Goal: Participate in discussion: Engage in conversation with other users on a specific topic

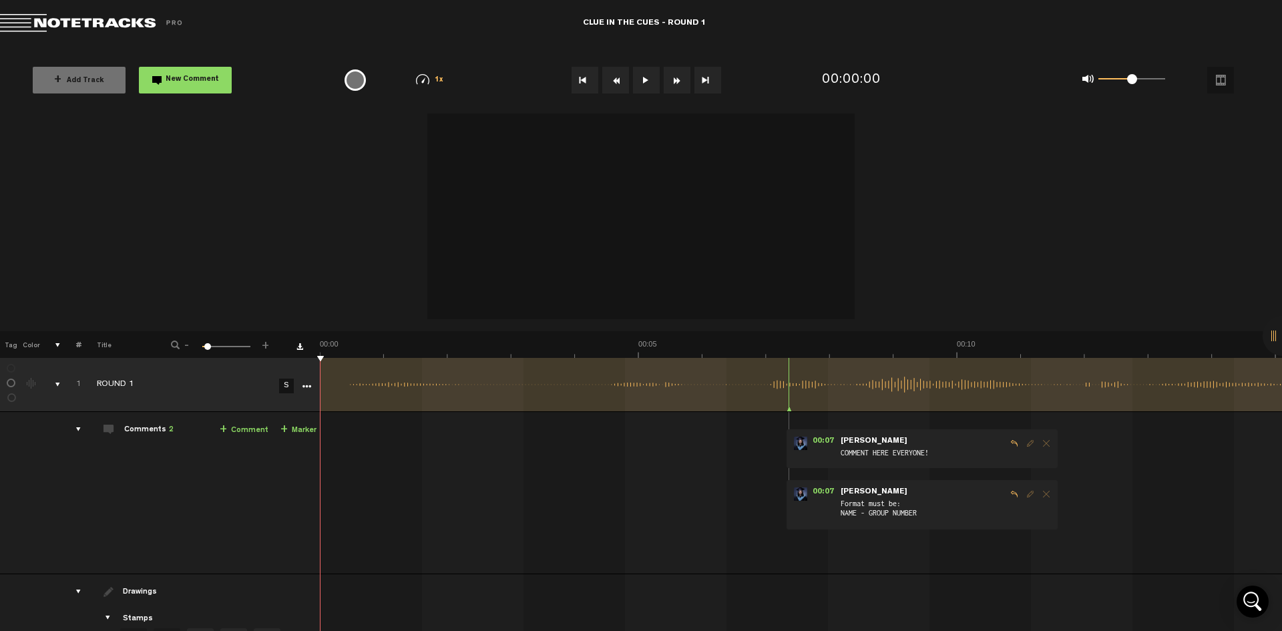
click at [975, 448] on span "COMMENT HERE EVERYONE!" at bounding box center [923, 455] width 167 height 15
click at [816, 383] on line at bounding box center [816, 385] width 0 height 8
click at [789, 393] on div at bounding box center [789, 384] width 1 height 53
drag, startPoint x: 783, startPoint y: 357, endPoint x: 792, endPoint y: 360, distance: 9.1
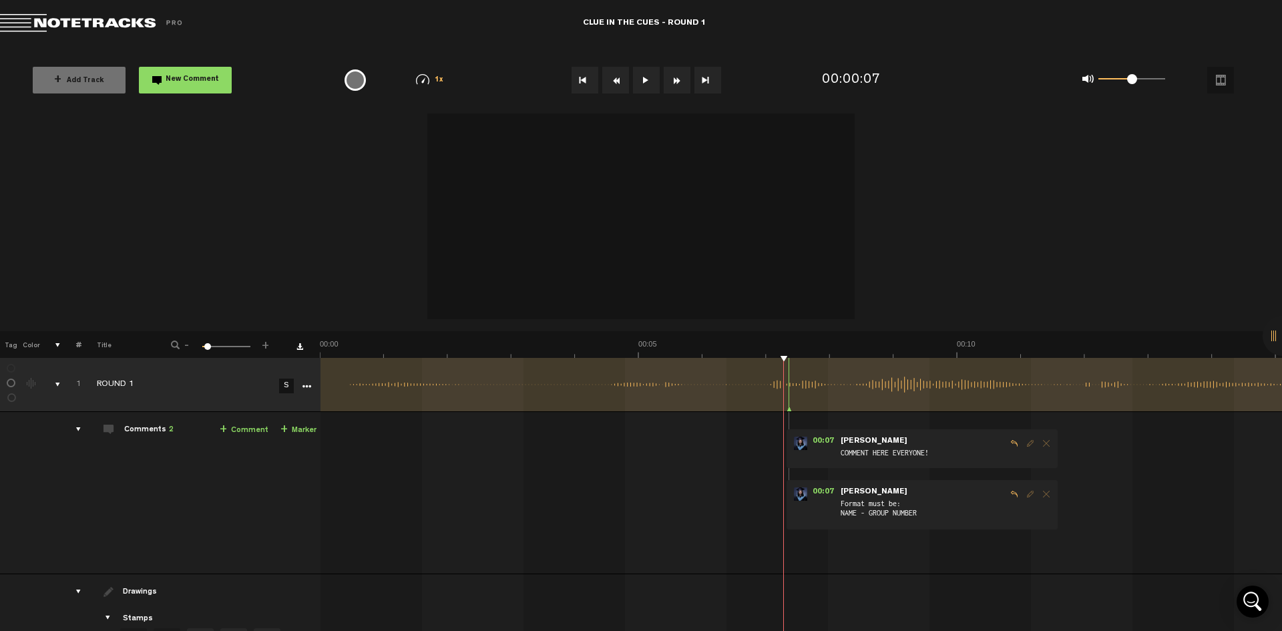
click at [792, 360] on div "+ New drawing Tag Color # Title - 1 100 5 + 1 ROUND 1 S Update Download Downloa…" at bounding box center [641, 317] width 1282 height 406
click at [892, 569] on div "00:07 - • Christy Lacio: "COMMENT HERE EVERYONE!" Christy Lacio COMMENT HERE EV…" at bounding box center [803, 498] width 960 height 151
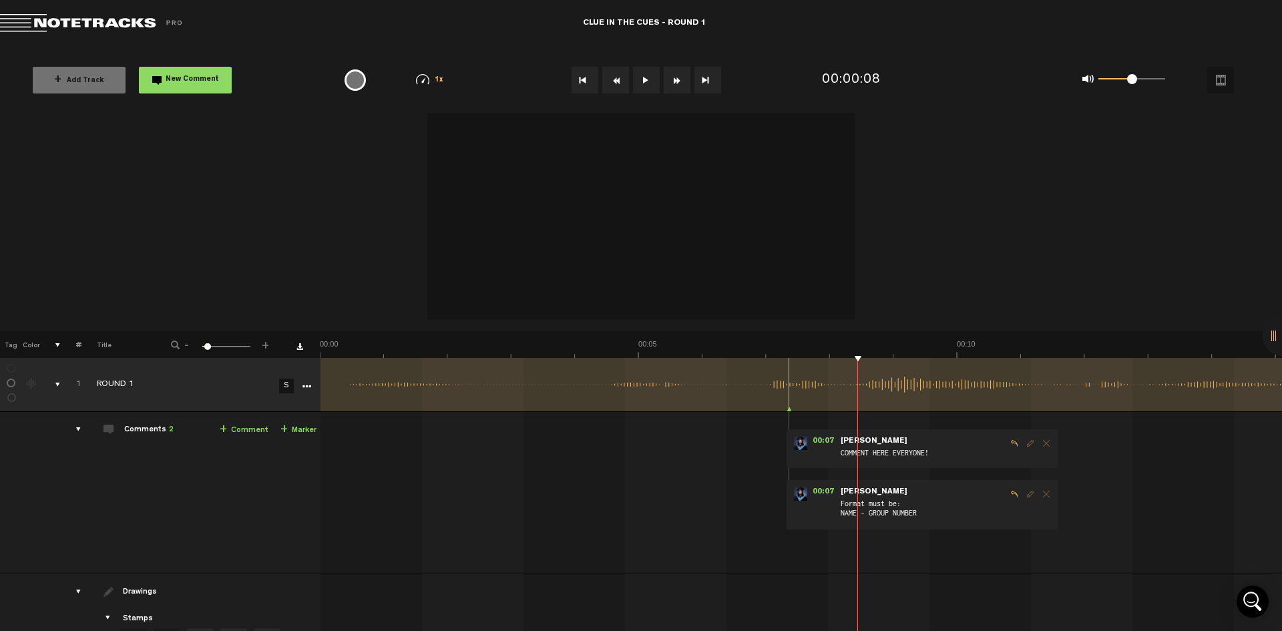
click at [211, 98] on div "+ Add Track New Comment" at bounding box center [173, 80] width 305 height 47
click at [214, 71] on button "New Comment" at bounding box center [185, 80] width 93 height 27
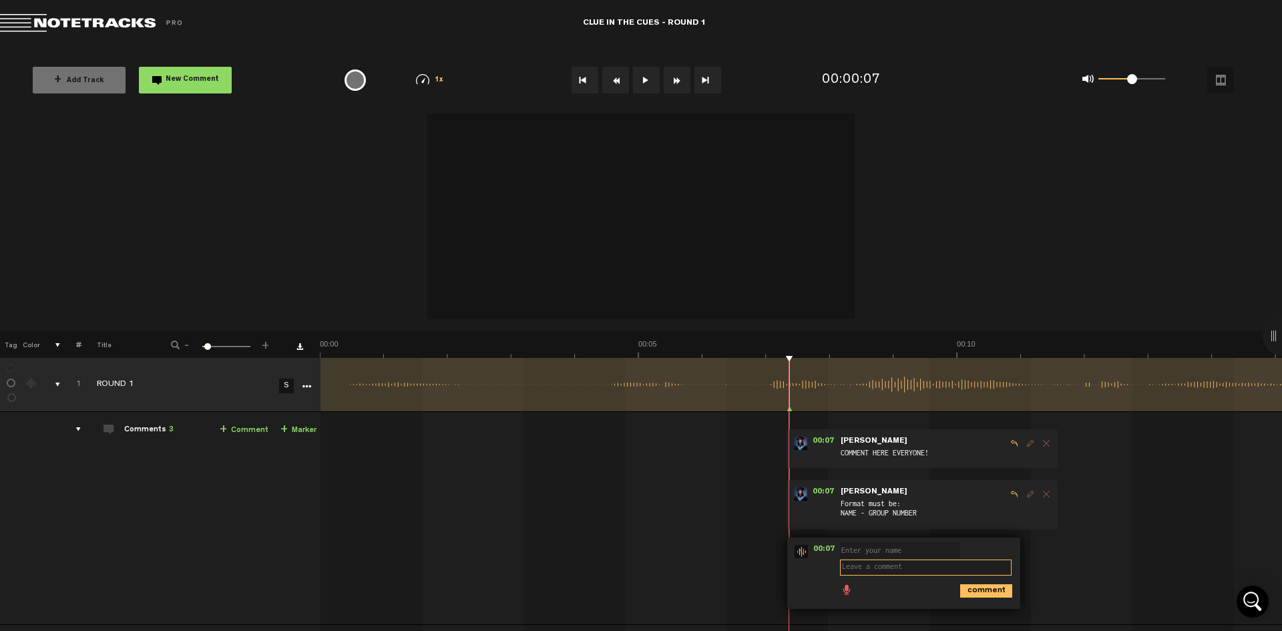
click at [872, 566] on textarea at bounding box center [926, 568] width 172 height 16
drag, startPoint x: 1127, startPoint y: 79, endPoint x: 1212, endPoint y: 83, distance: 84.9
click at [1212, 83] on div "0 1 0.99 1/4x 1/2x 3/4x 1x 1.2x 1.5x" at bounding box center [1114, 79] width 293 height 53
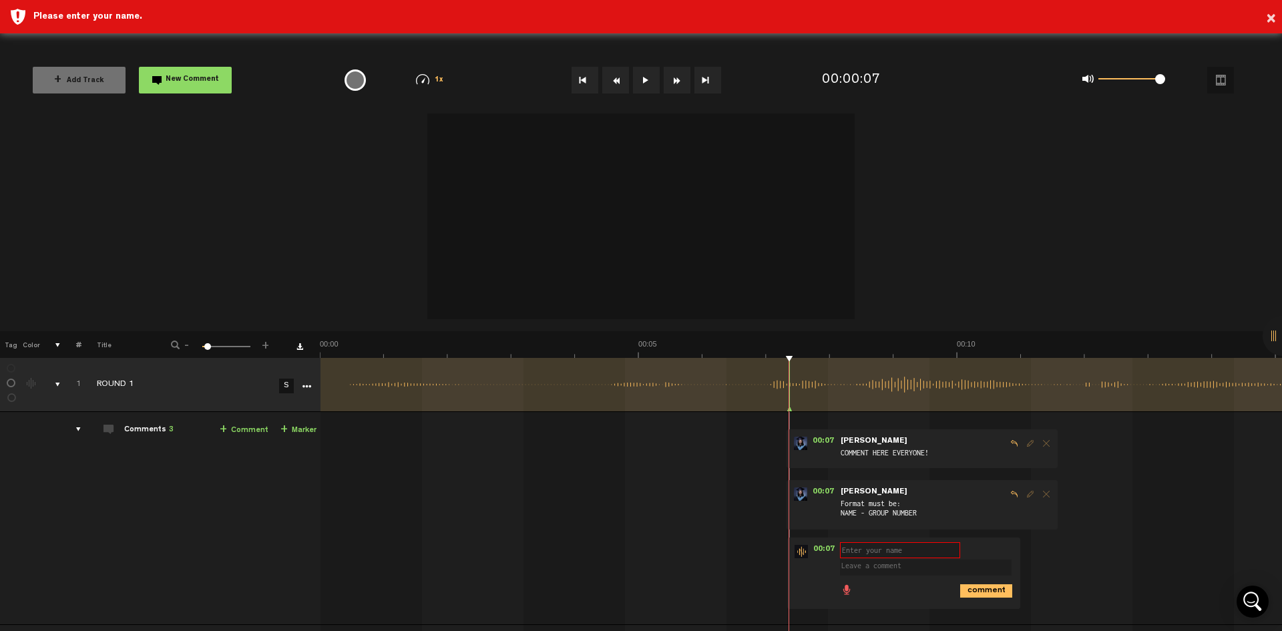
click at [657, 77] on button at bounding box center [646, 80] width 27 height 27
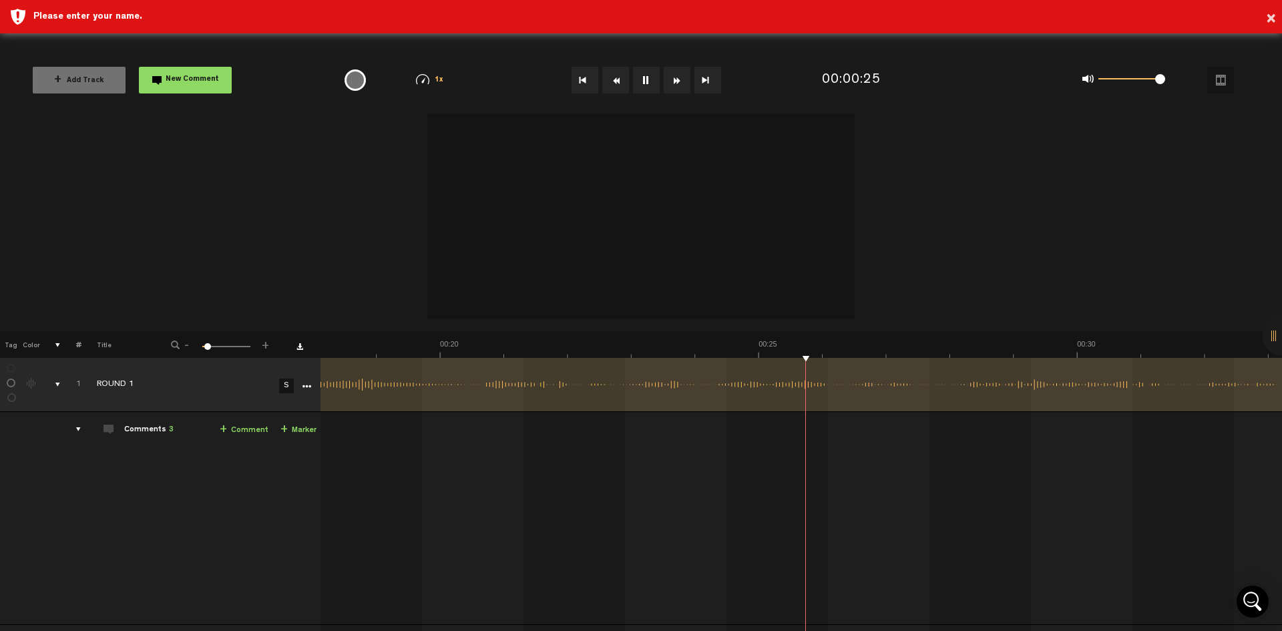
scroll to position [0, 1154]
click at [872, 425] on td "1 ROUND 1 S ROUND 1 by Christy Lacio 2 collaborators 00:07 - • Christy Lacio: "…" at bounding box center [802, 518] width 962 height 213
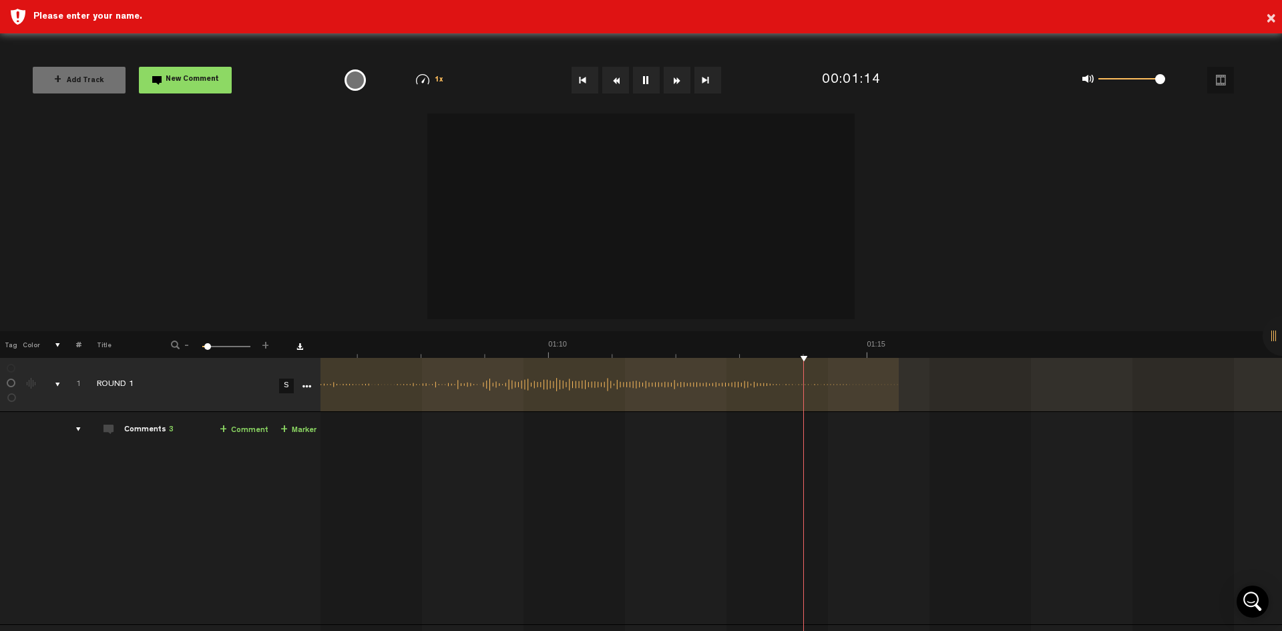
scroll to position [0, 4232]
drag, startPoint x: 482, startPoint y: 387, endPoint x: 755, endPoint y: 510, distance: 299.8
click at [755, 510] on tbody "1 ROUND 1 S Update Download Download original Export Audacity labels Export Aud…" at bounding box center [641, 586] width 1283 height 457
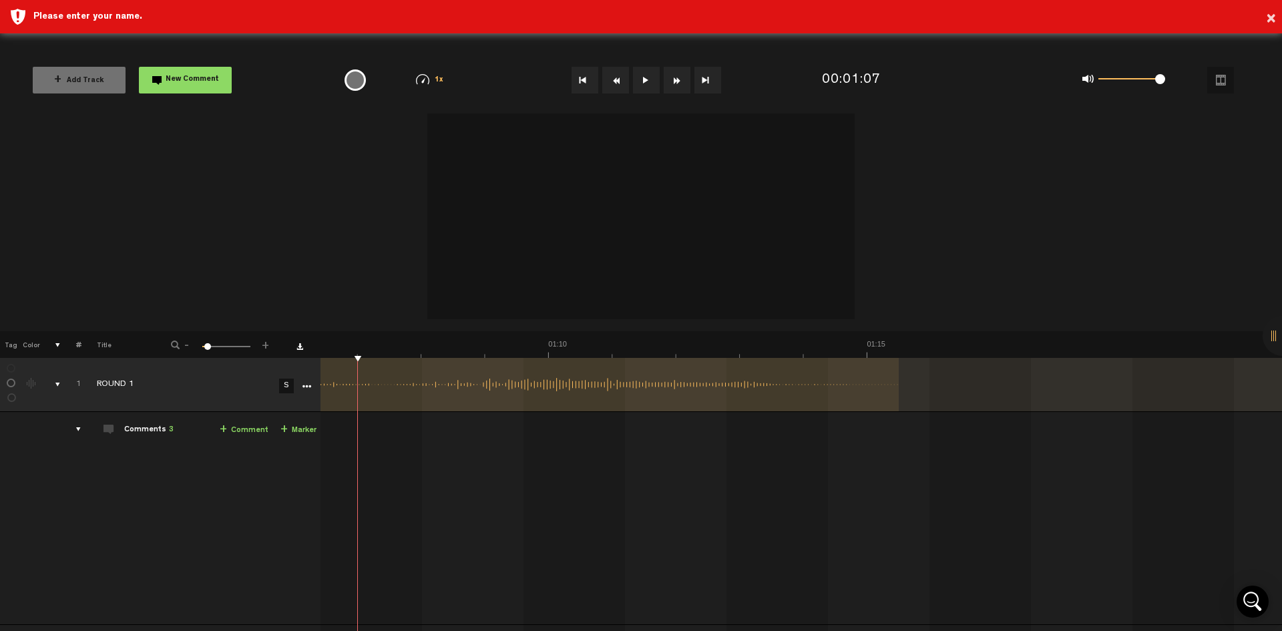
click at [646, 99] on div at bounding box center [646, 80] width 340 height 47
click at [639, 80] on button at bounding box center [646, 80] width 27 height 27
click at [619, 81] on button "Rewind" at bounding box center [615, 80] width 27 height 27
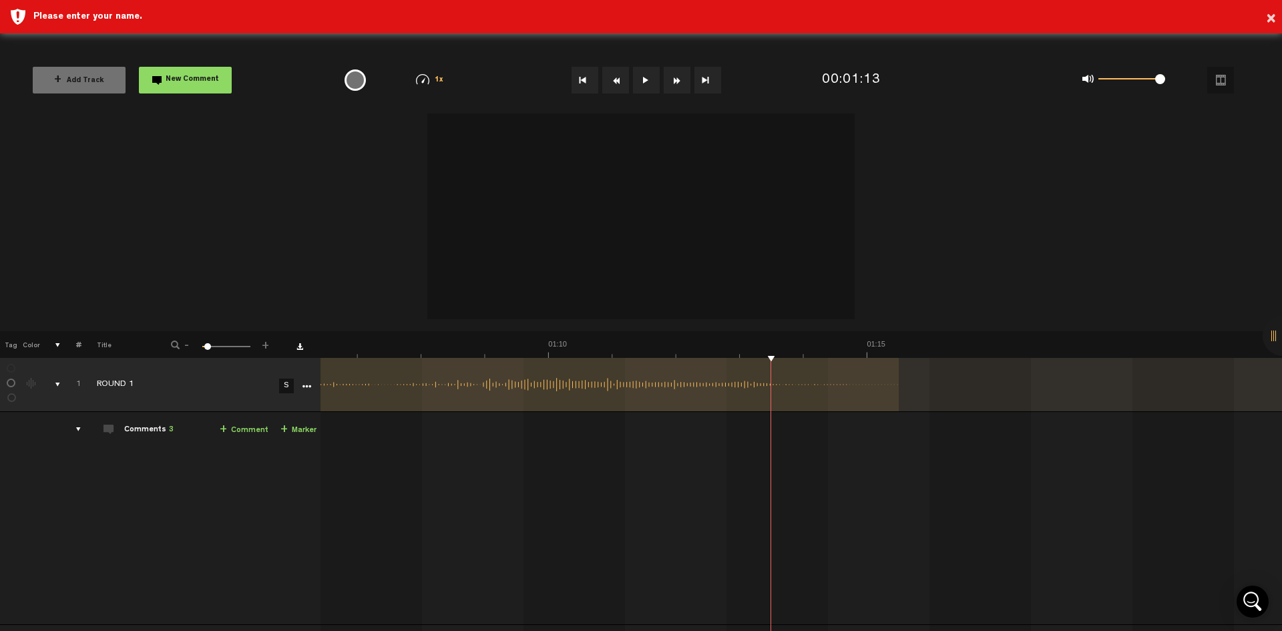
click at [619, 81] on button "Rewind" at bounding box center [615, 80] width 27 height 27
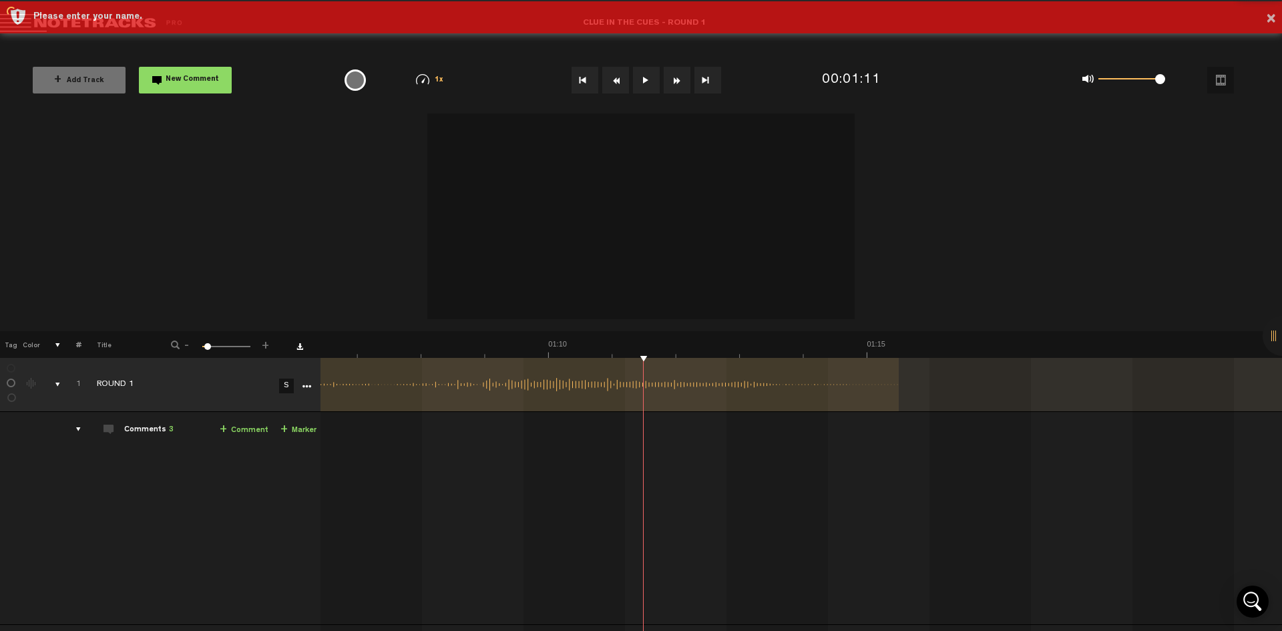
click at [619, 81] on button "Rewind" at bounding box center [615, 80] width 27 height 27
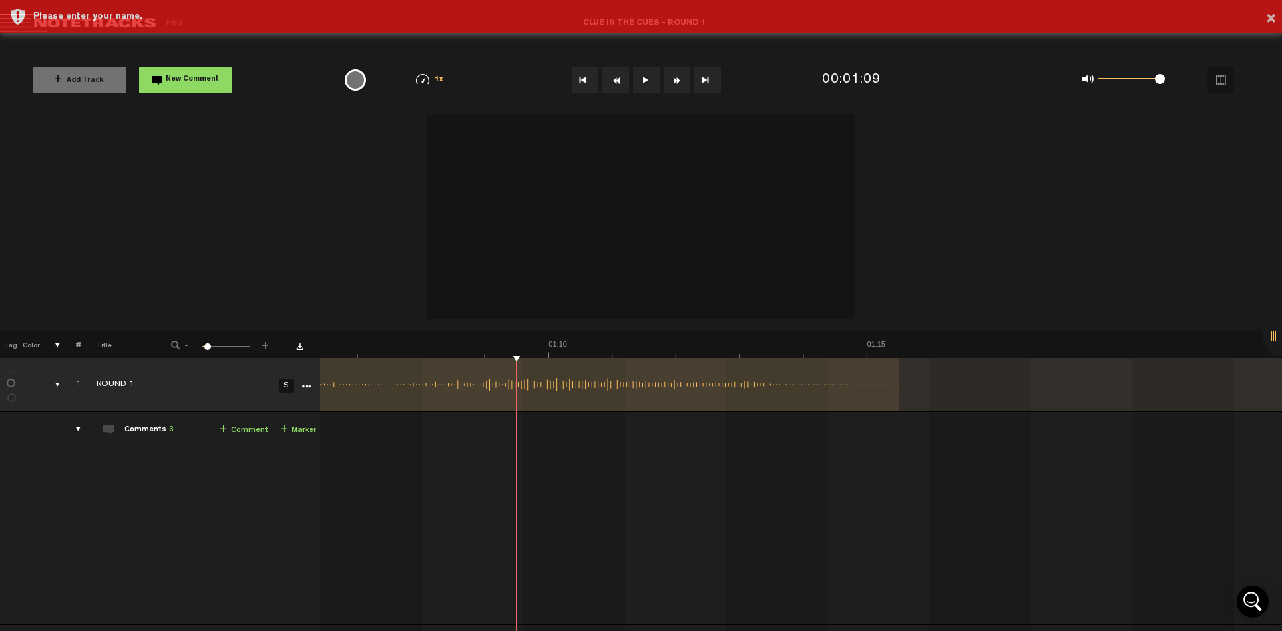
click at [619, 81] on button "Rewind" at bounding box center [615, 80] width 27 height 27
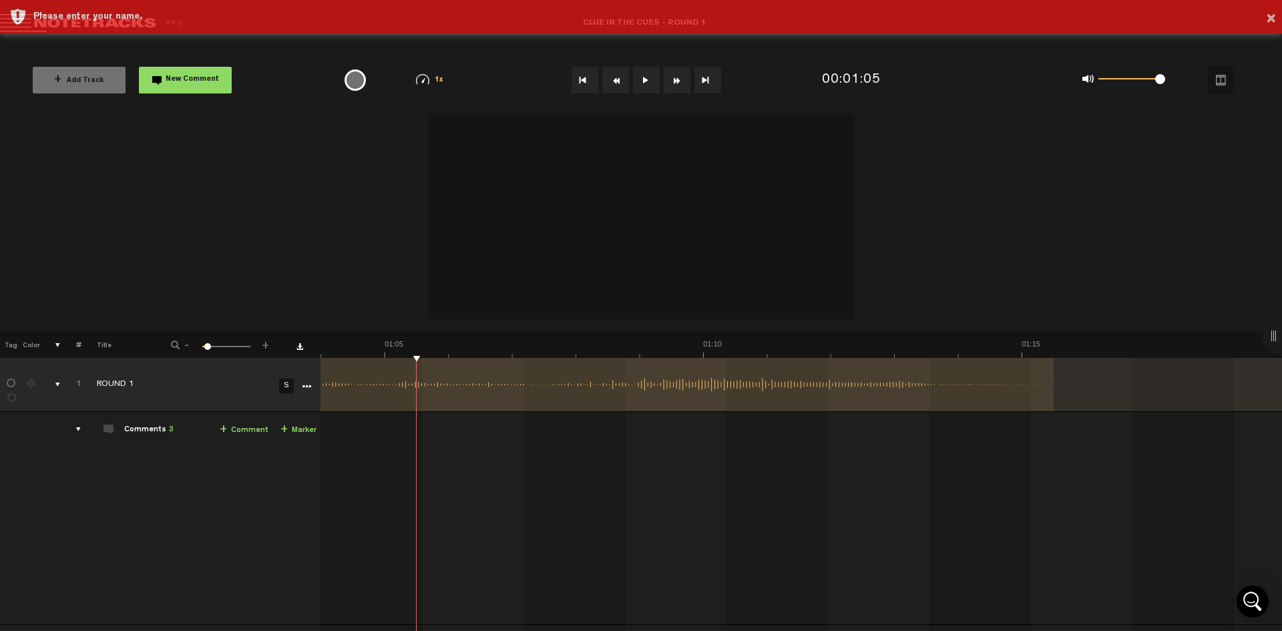
click at [619, 81] on button "Rewind" at bounding box center [615, 80] width 27 height 27
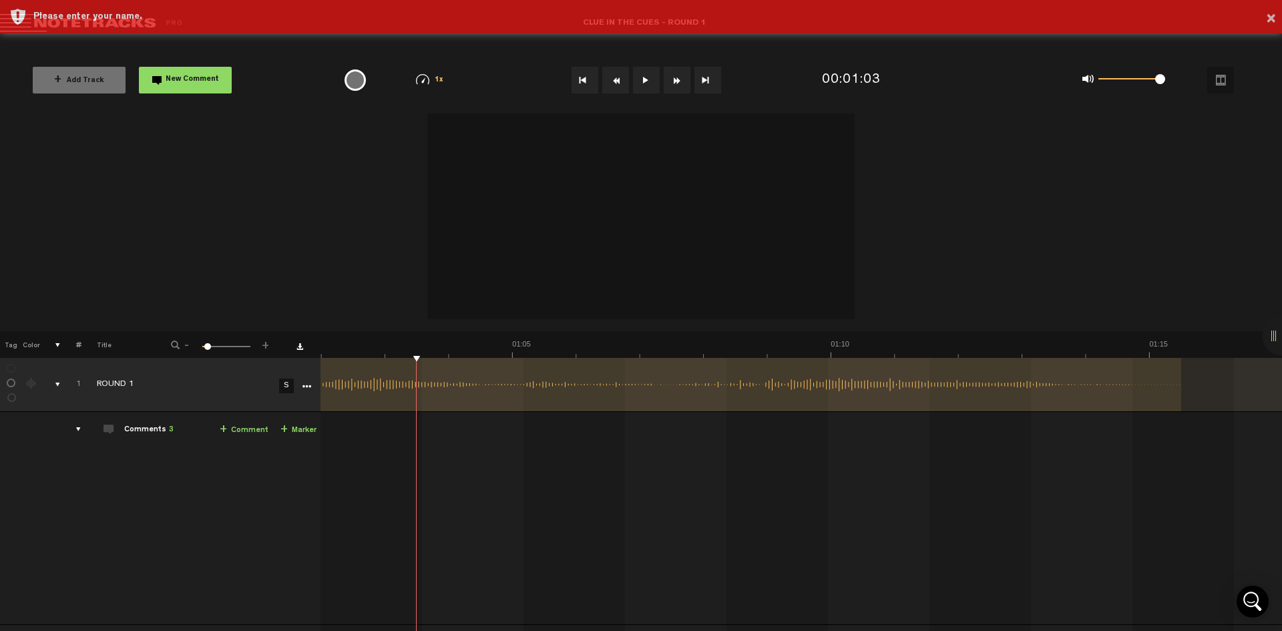
click at [619, 81] on button "Rewind" at bounding box center [615, 80] width 27 height 27
click at [619, 81] on div "Please enter your name." at bounding box center [652, 83] width 1239 height 13
click at [619, 57] on div "Please enter your name." at bounding box center [652, 49] width 1239 height 13
click at [619, 81] on div "Please enter your name." at bounding box center [652, 83] width 1239 height 13
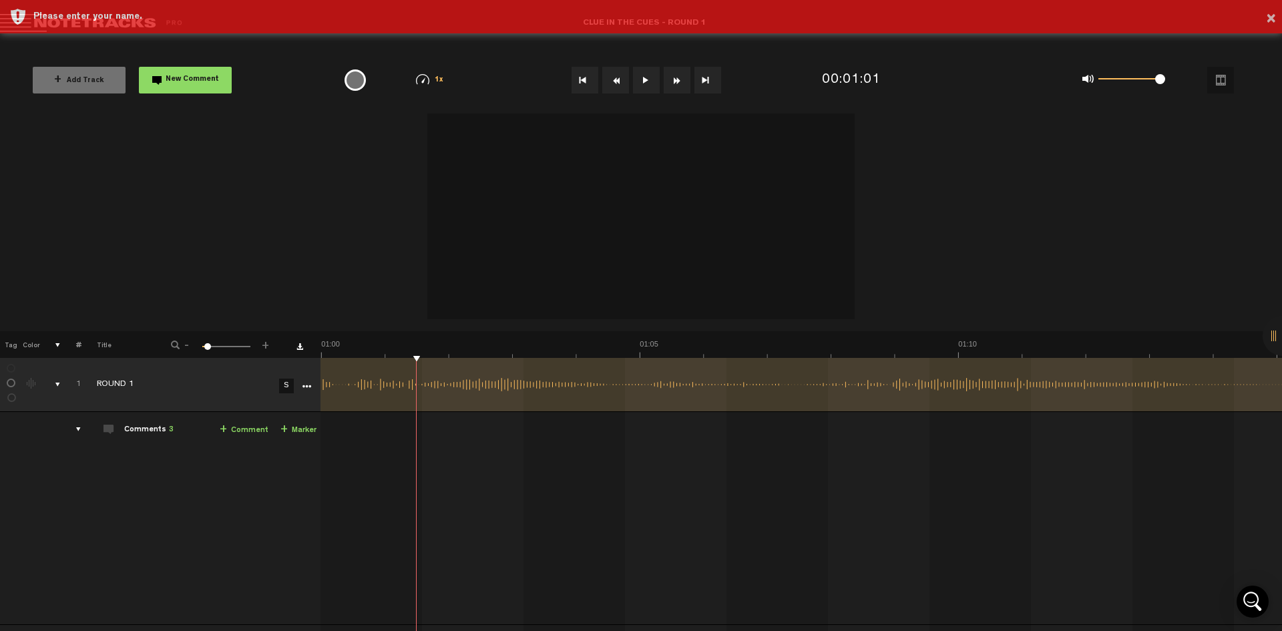
click at [619, 81] on div "Please enter your name." at bounding box center [652, 83] width 1239 height 13
click at [619, 57] on div "Please enter your name." at bounding box center [652, 49] width 1239 height 13
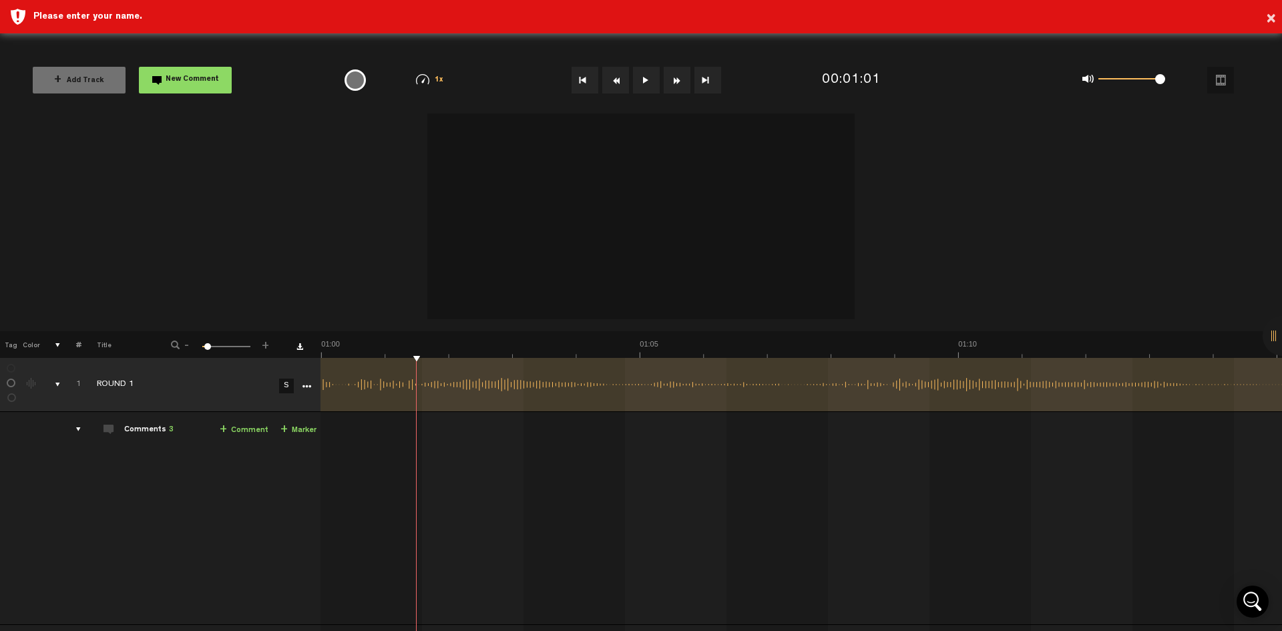
click at [639, 83] on button at bounding box center [646, 80] width 27 height 27
click at [616, 80] on button "Rewind" at bounding box center [615, 80] width 27 height 27
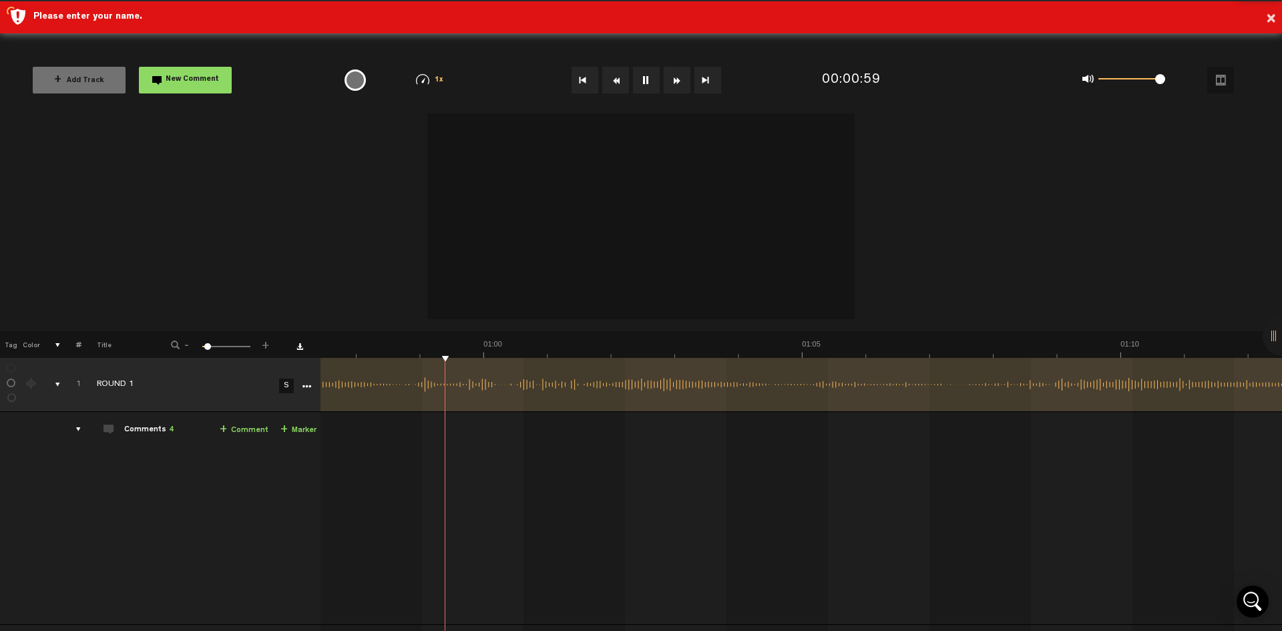
click at [616, 80] on button "Rewind" at bounding box center [615, 80] width 27 height 27
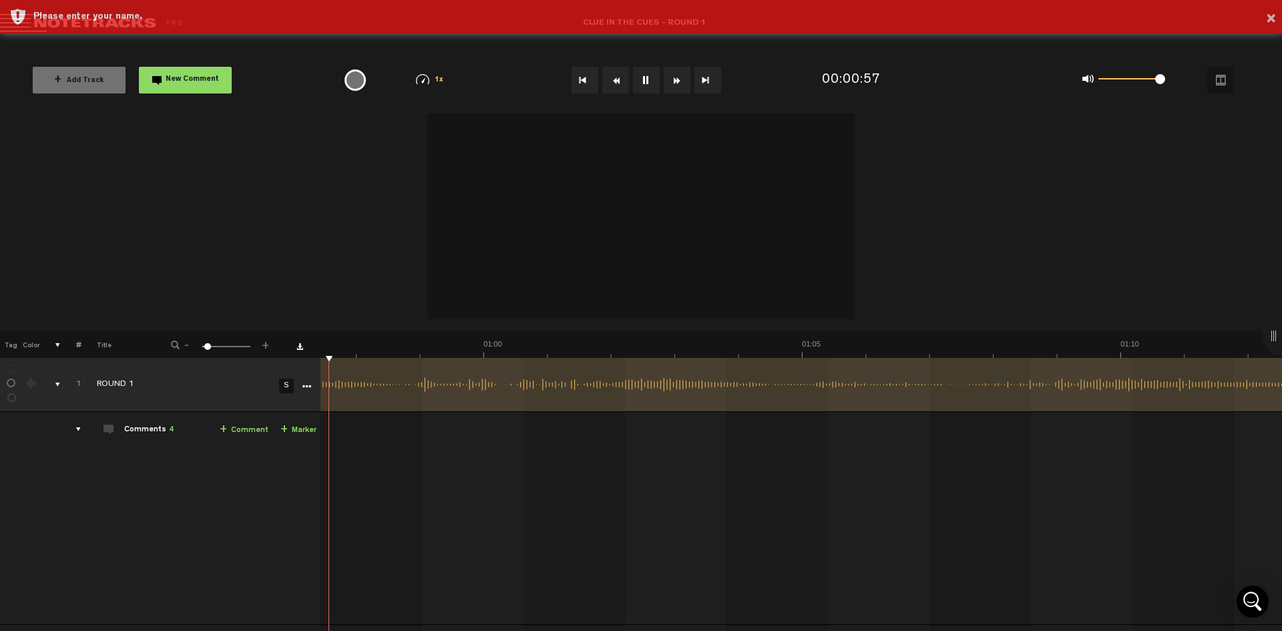
click at [616, 80] on button "Rewind" at bounding box center [615, 80] width 27 height 27
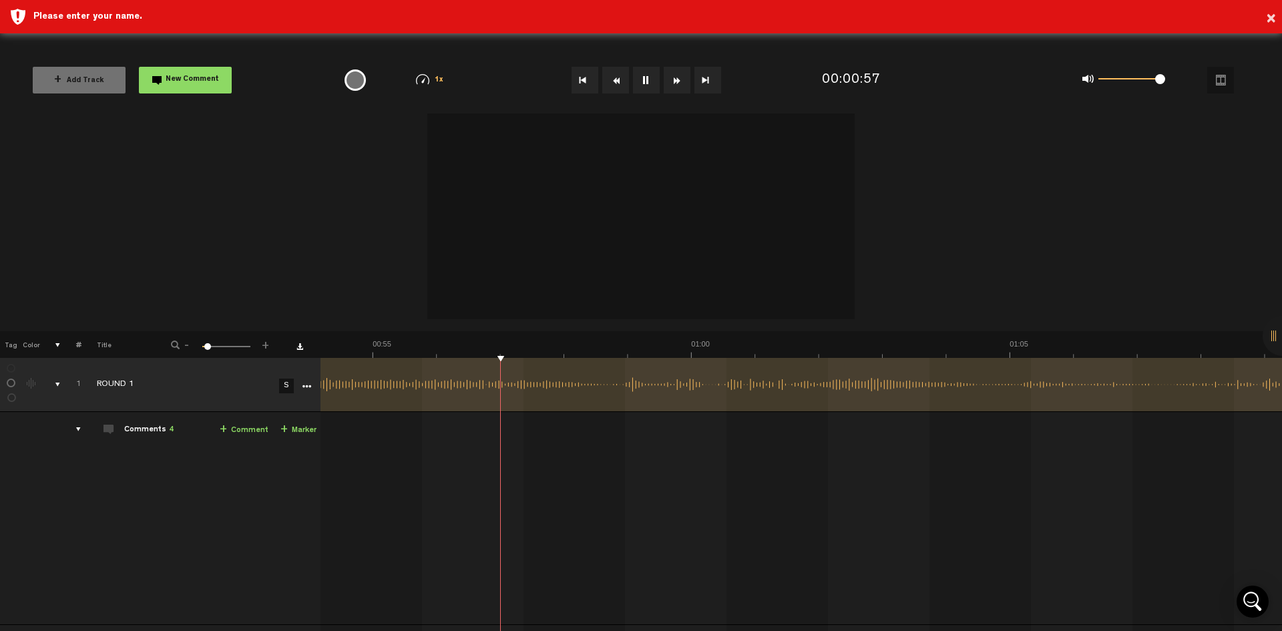
click at [578, 77] on button "Go to beginning" at bounding box center [585, 80] width 27 height 27
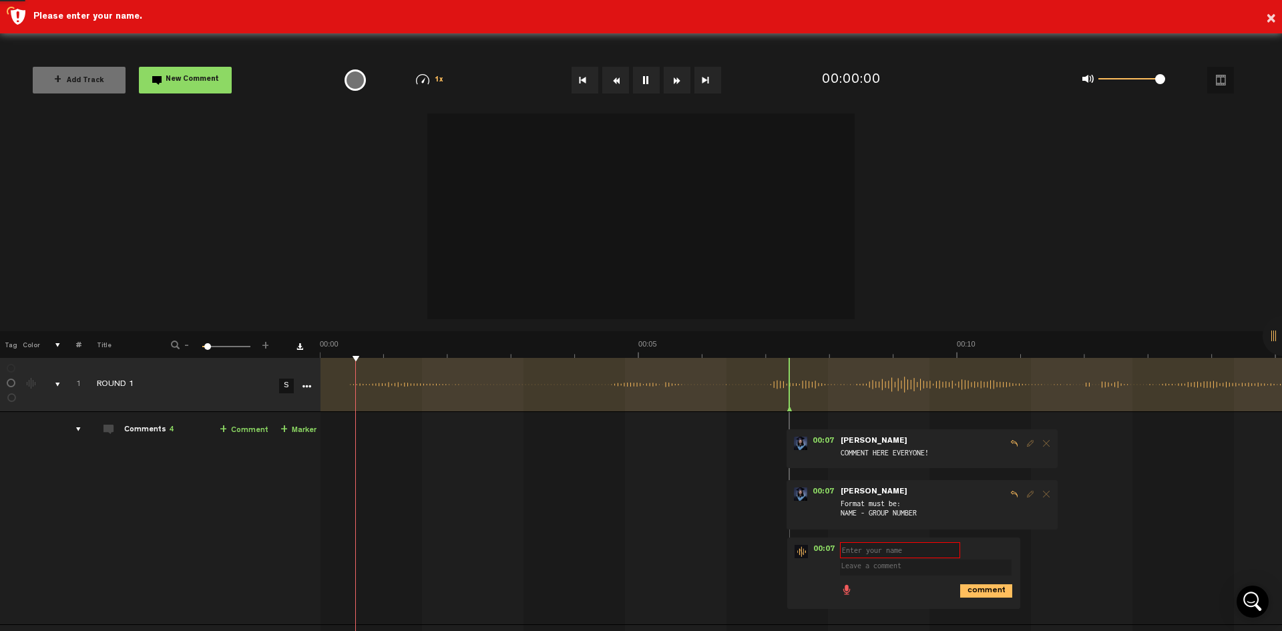
click at [578, 77] on button "Go to beginning" at bounding box center [585, 80] width 27 height 27
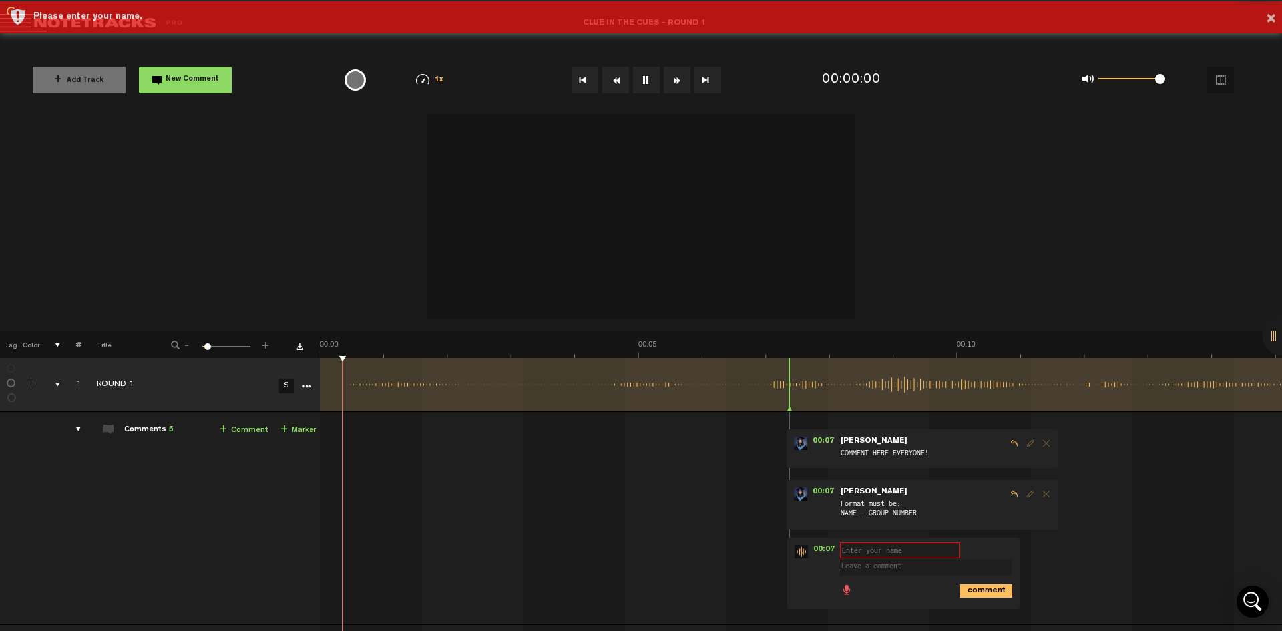
click at [578, 77] on button "Go to beginning" at bounding box center [585, 80] width 27 height 27
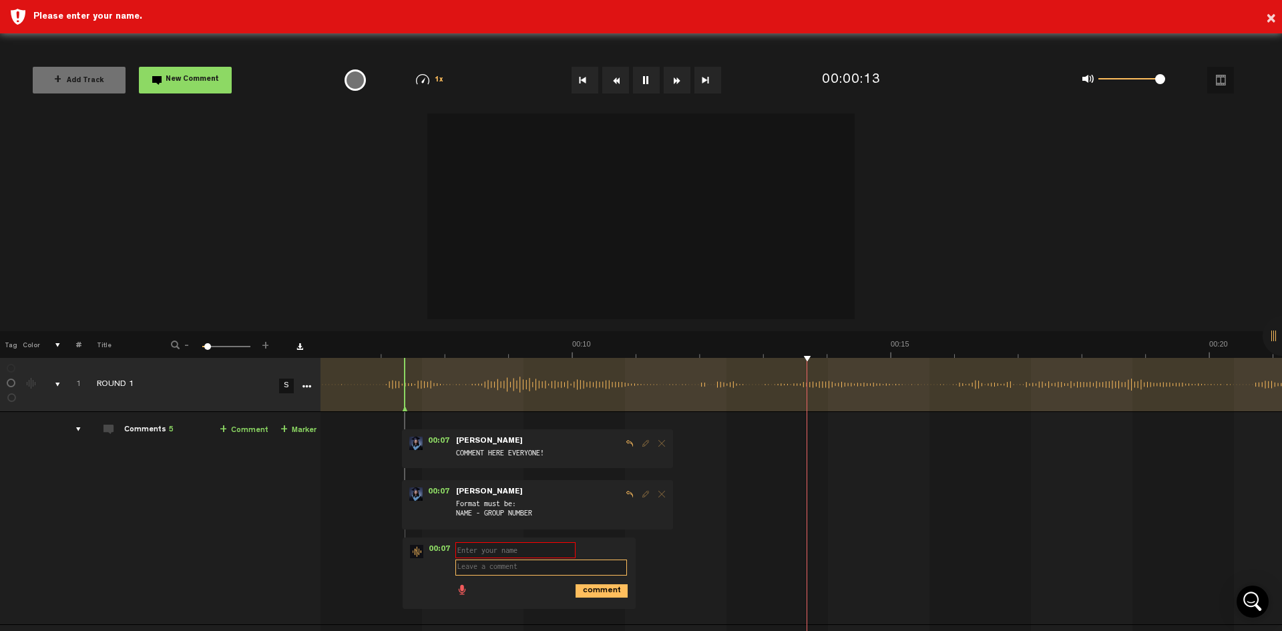
scroll to position [0, 385]
click at [484, 552] on input "text" at bounding box center [516, 550] width 120 height 16
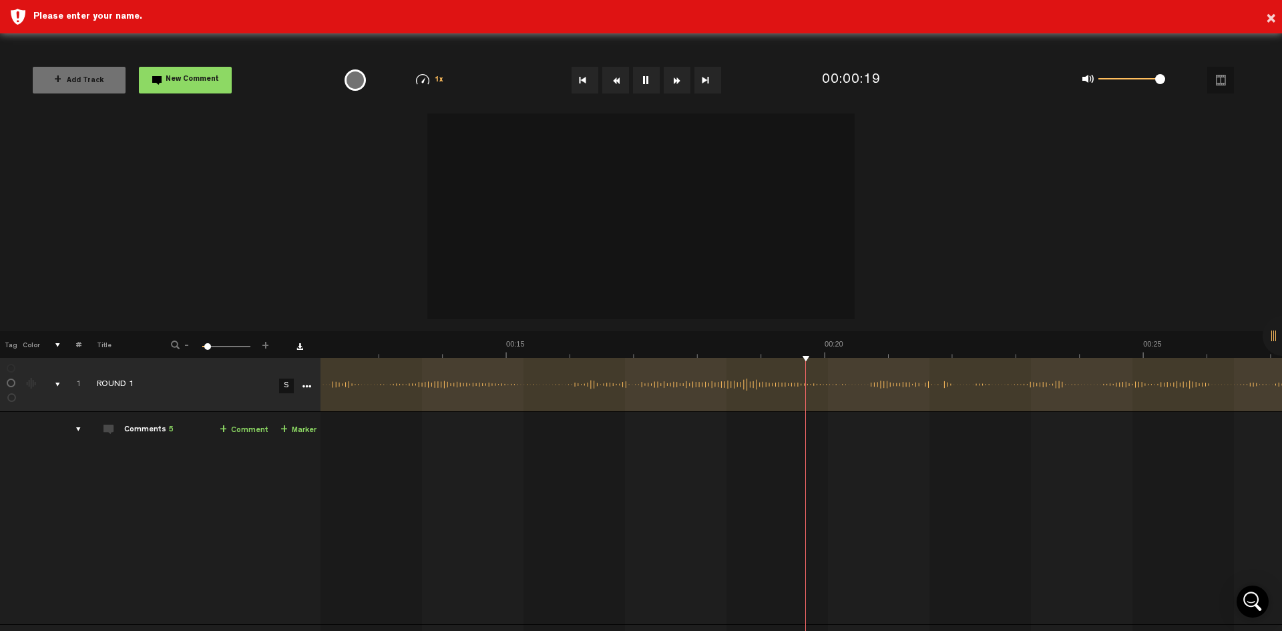
scroll to position [0, 769]
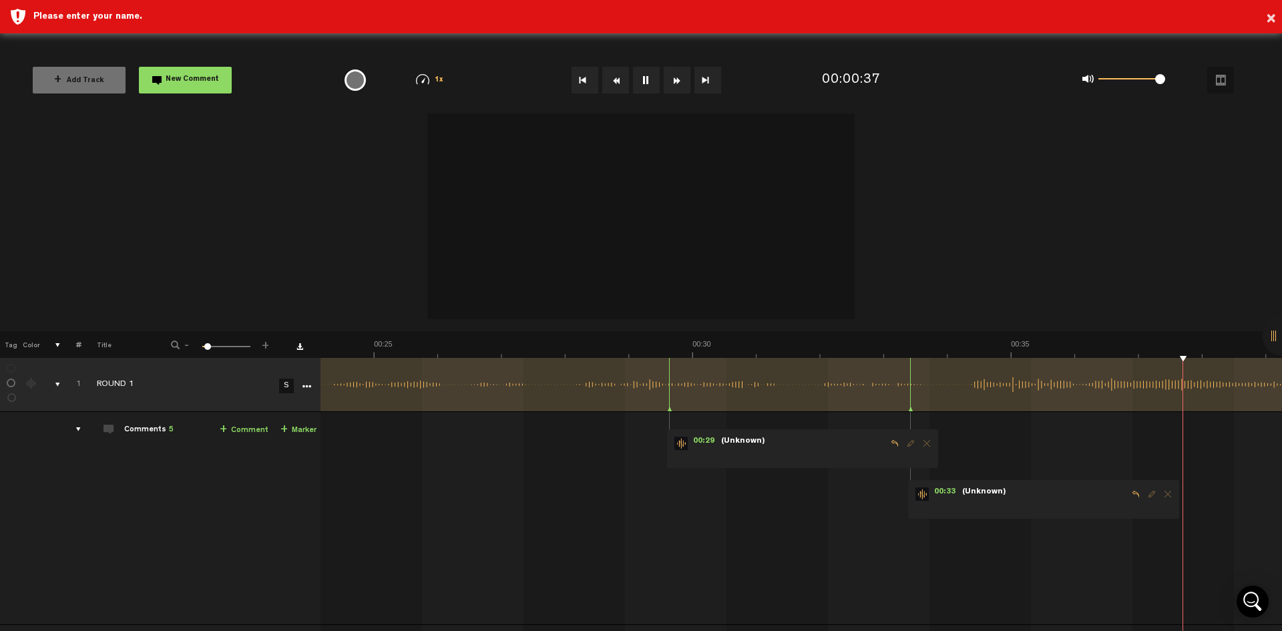
scroll to position [0, 1924]
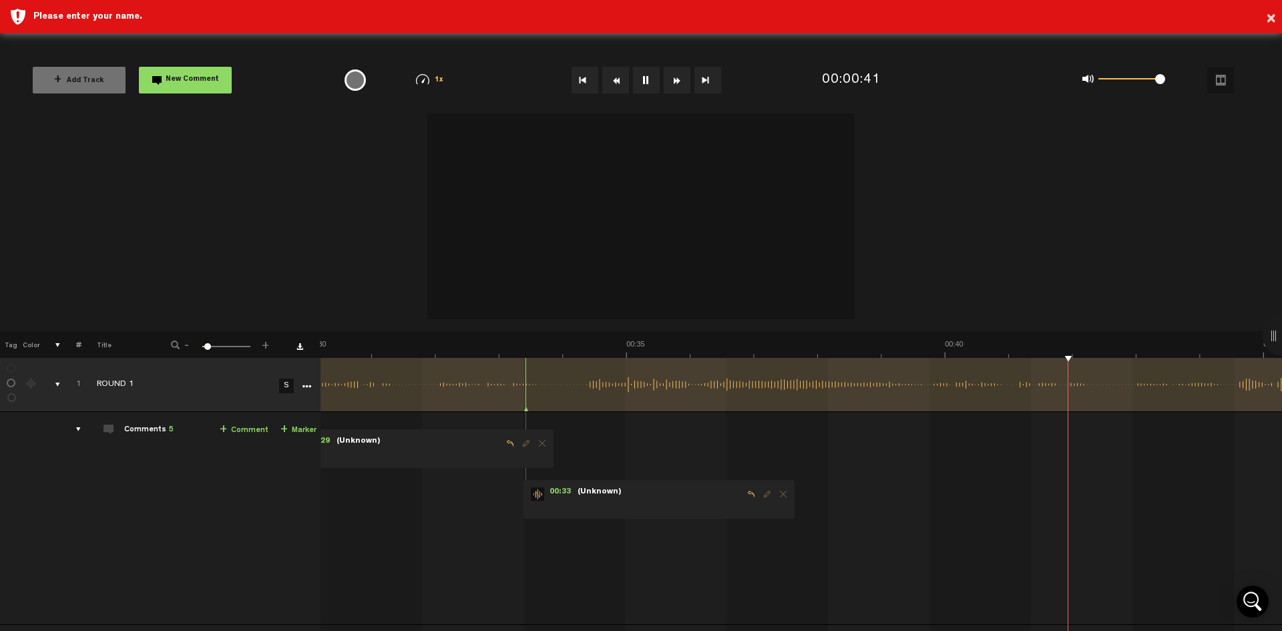
drag, startPoint x: 991, startPoint y: 480, endPoint x: 837, endPoint y: 393, distance: 176.1
click at [988, 479] on td "1 ROUND 1 S ROUND 1 by Christy Lacio 2 collaborators 00:07 - • Christy Lacio: "…" at bounding box center [802, 518] width 962 height 213
click at [198, 76] on span "New Comment" at bounding box center [192, 79] width 53 height 7
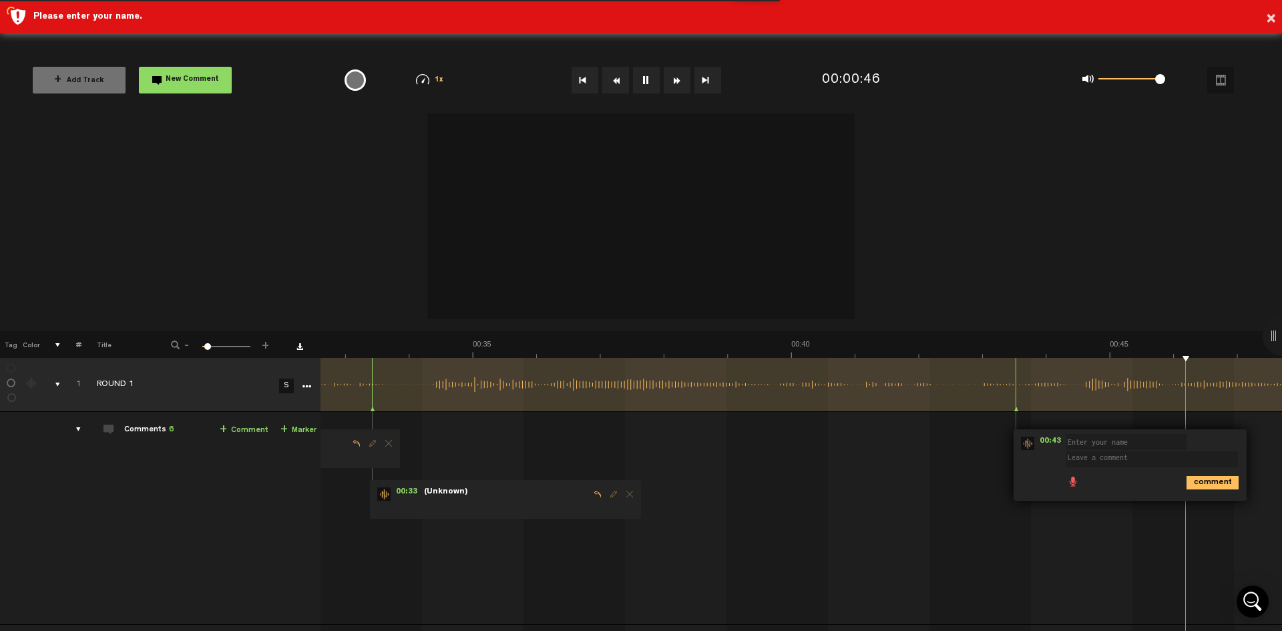
scroll to position [0, 2462]
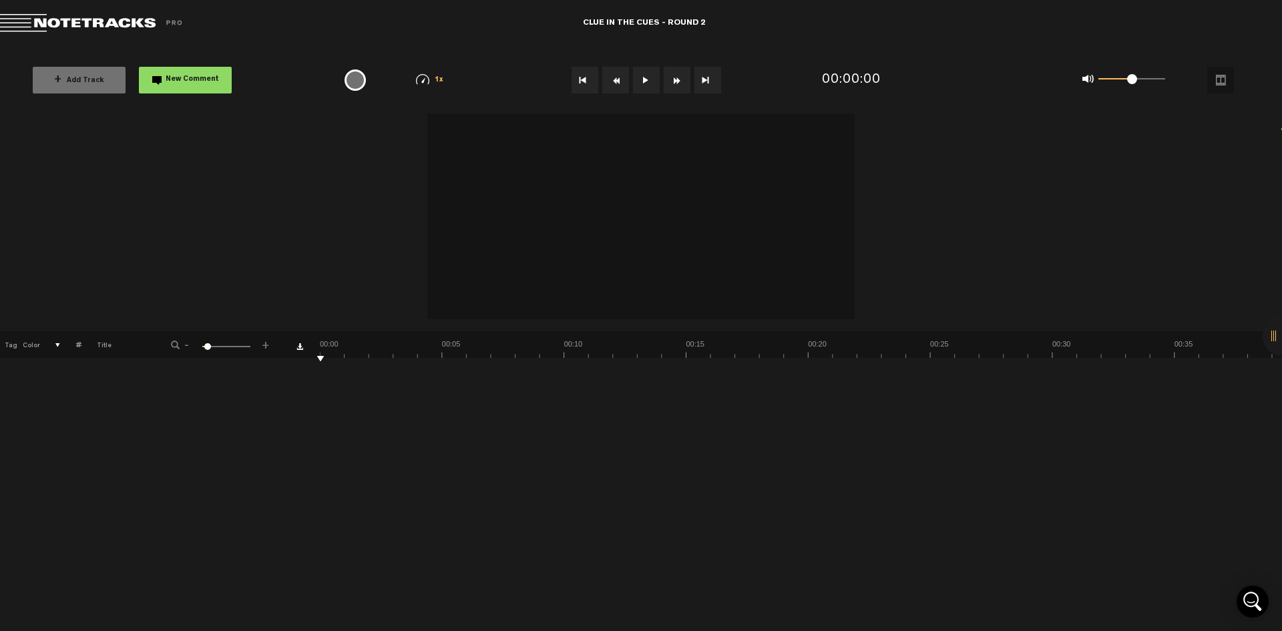
click at [649, 84] on button at bounding box center [646, 80] width 27 height 27
click at [643, 81] on button at bounding box center [646, 80] width 27 height 27
click at [638, 85] on button at bounding box center [646, 80] width 27 height 27
drag, startPoint x: 1133, startPoint y: 77, endPoint x: 1198, endPoint y: 78, distance: 65.5
click at [1198, 78] on div "0 1 1 1/4x 1/2x 3/4x 1x 1.2x 1.5x" at bounding box center [1114, 79] width 293 height 53
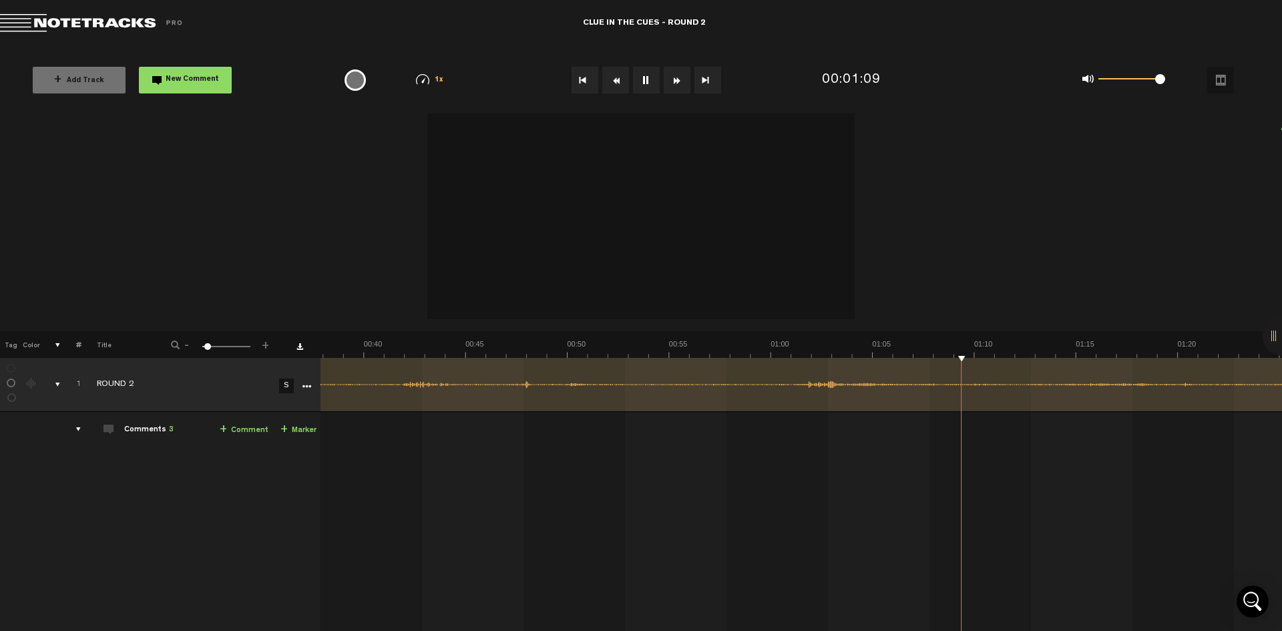
scroll to position [0, 770]
